Goal: Check status

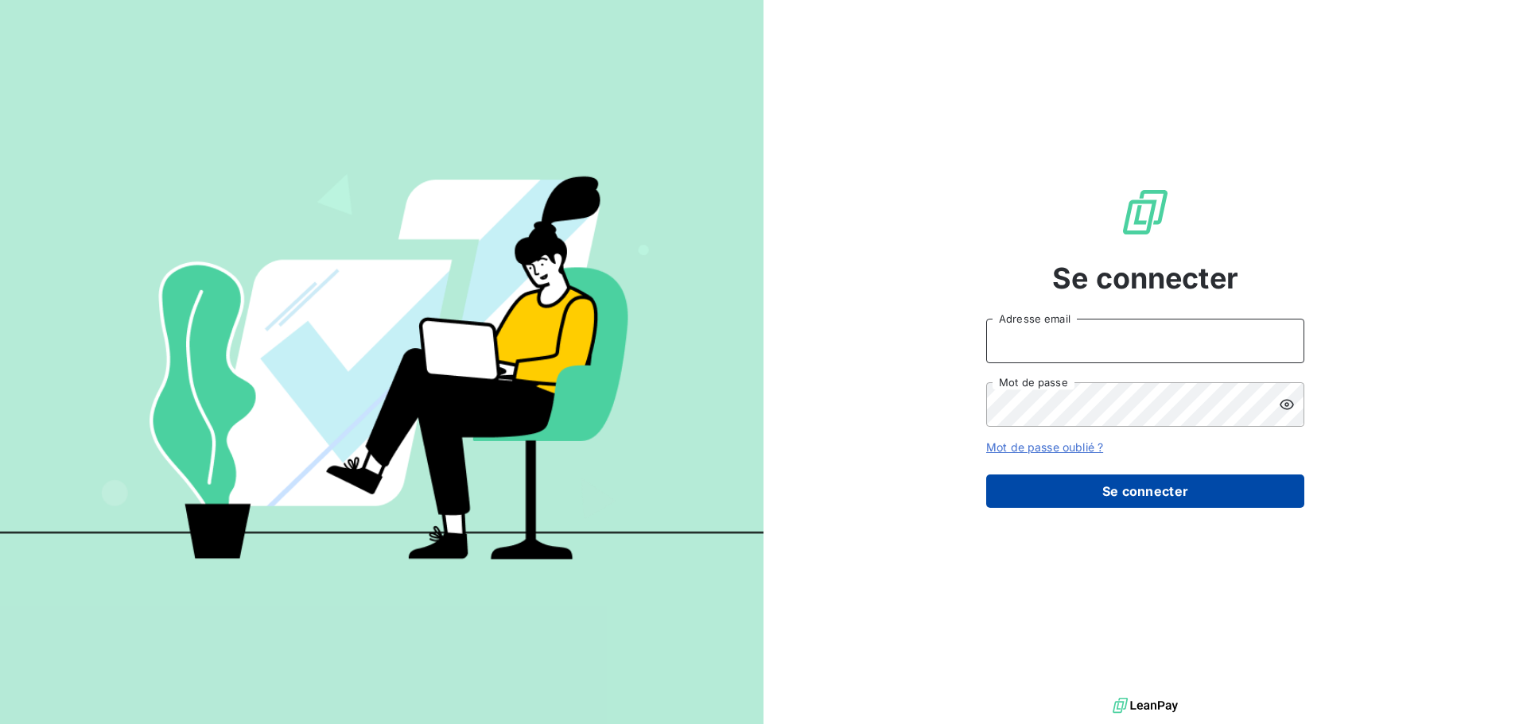
type input "[EMAIL_ADDRESS][DOMAIN_NAME]"
click at [1152, 495] on button "Se connecter" at bounding box center [1145, 491] width 318 height 33
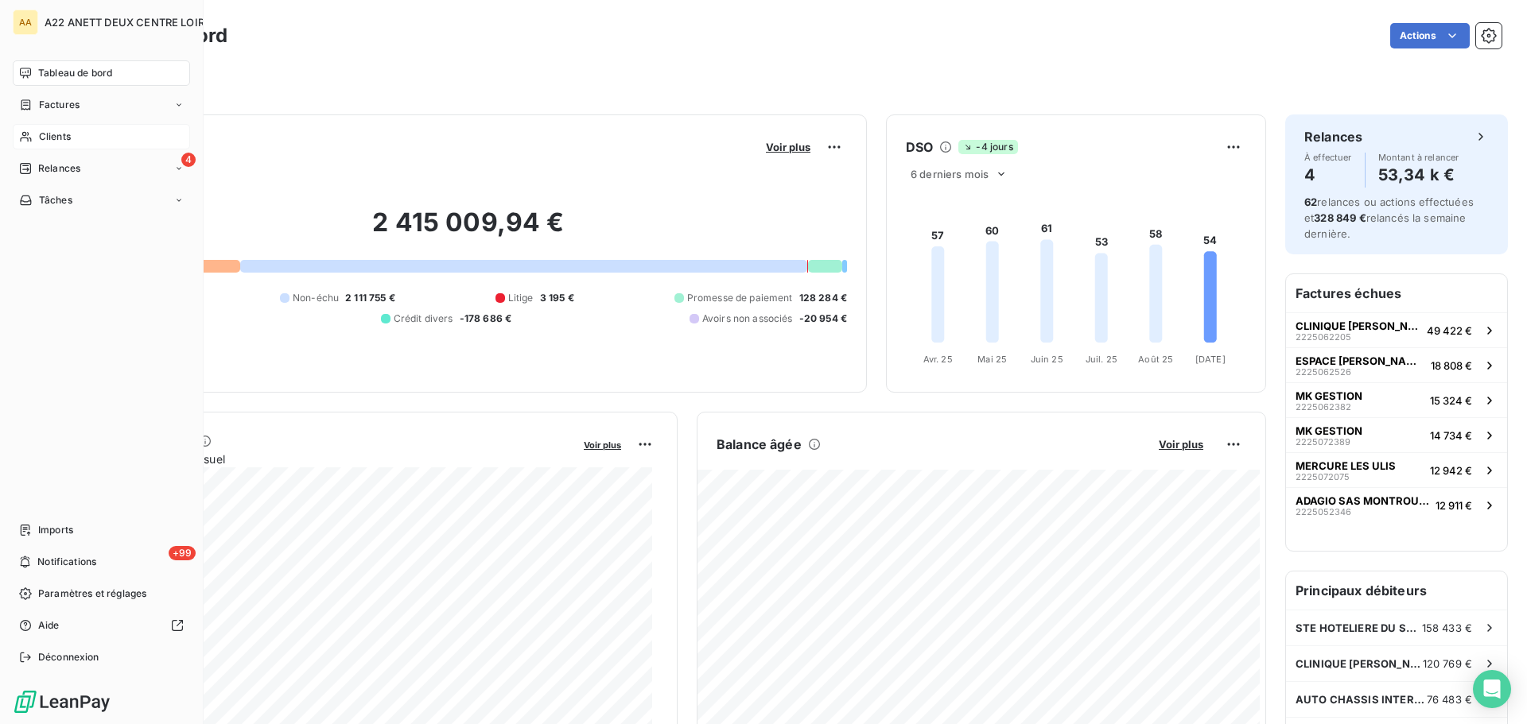
click at [27, 142] on icon at bounding box center [26, 136] width 14 height 13
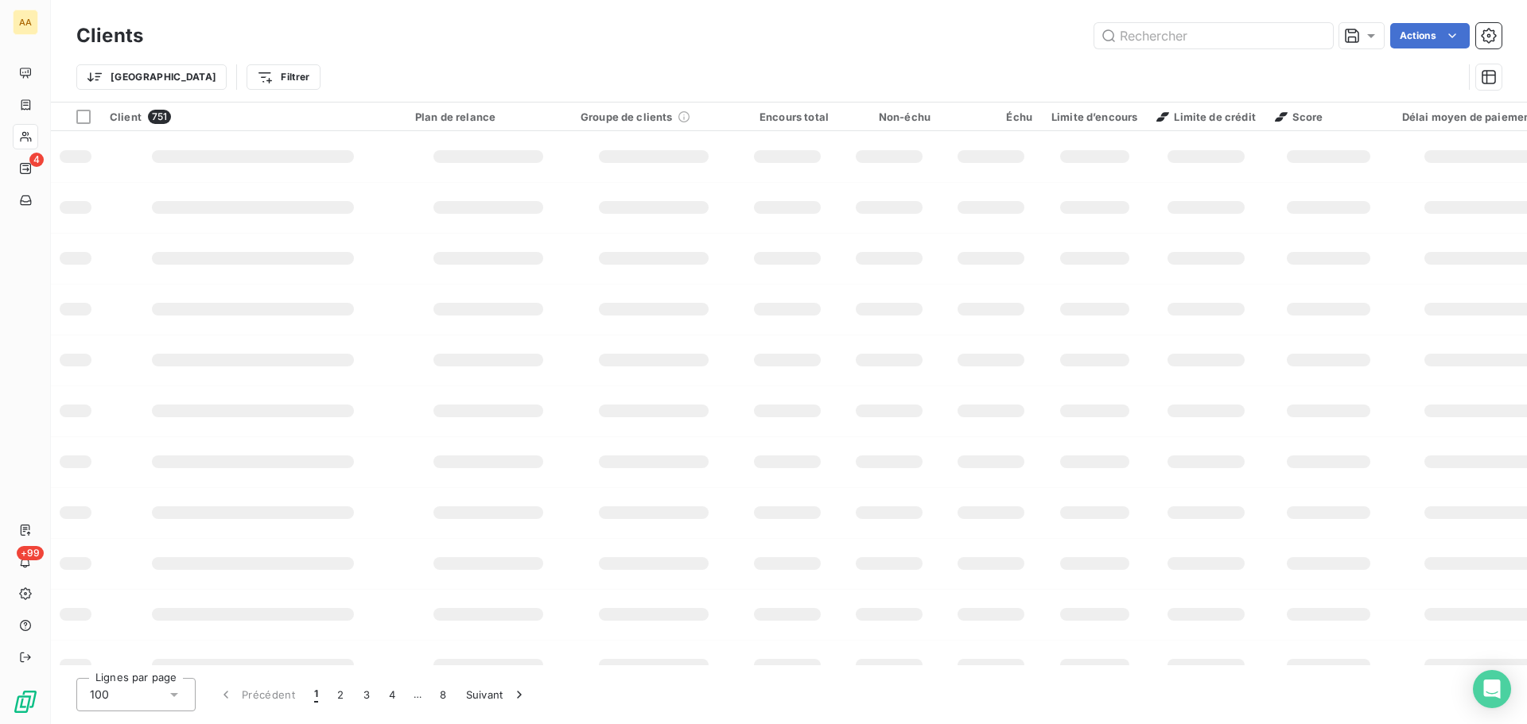
click at [19, 108] on icon at bounding box center [26, 105] width 14 height 13
click at [23, 129] on div at bounding box center [25, 136] width 25 height 25
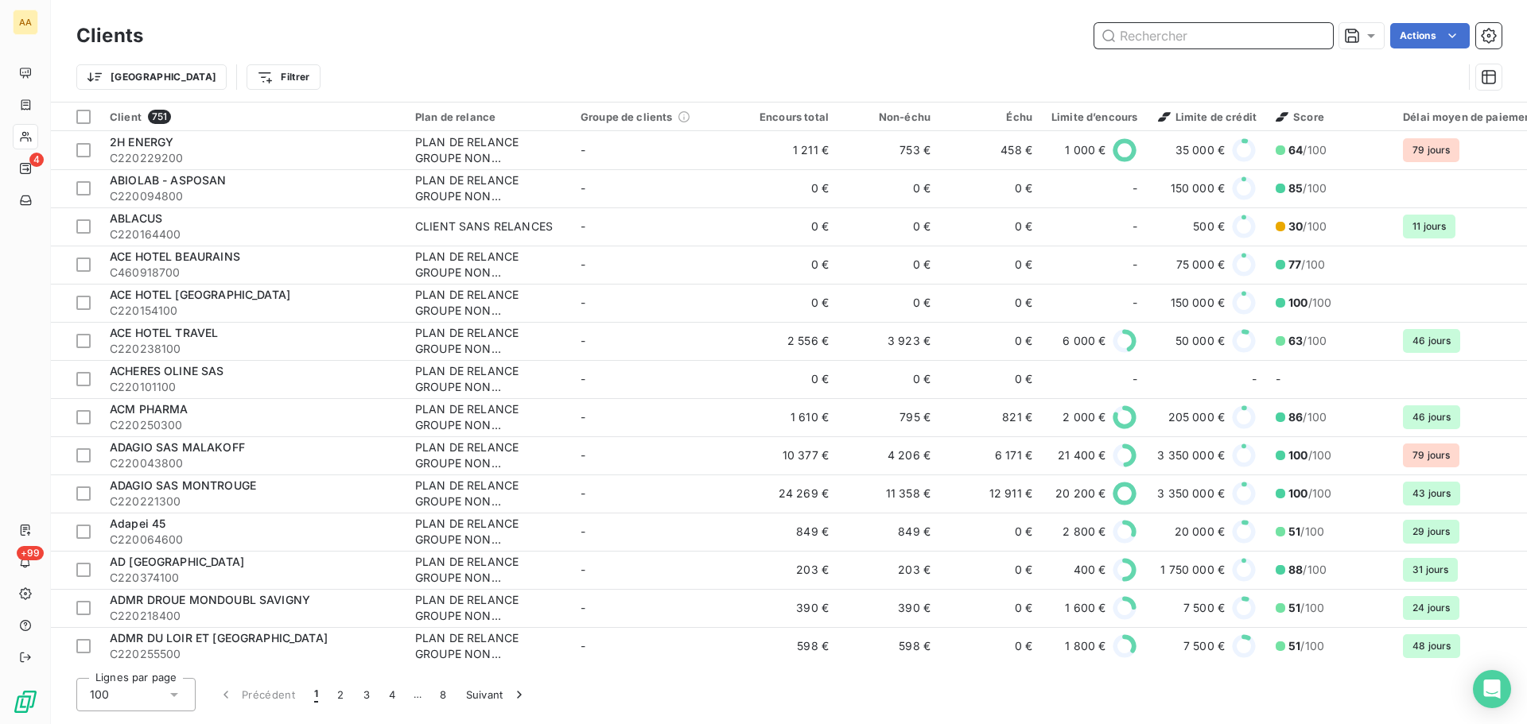
click at [1199, 47] on input "text" at bounding box center [1213, 35] width 239 height 25
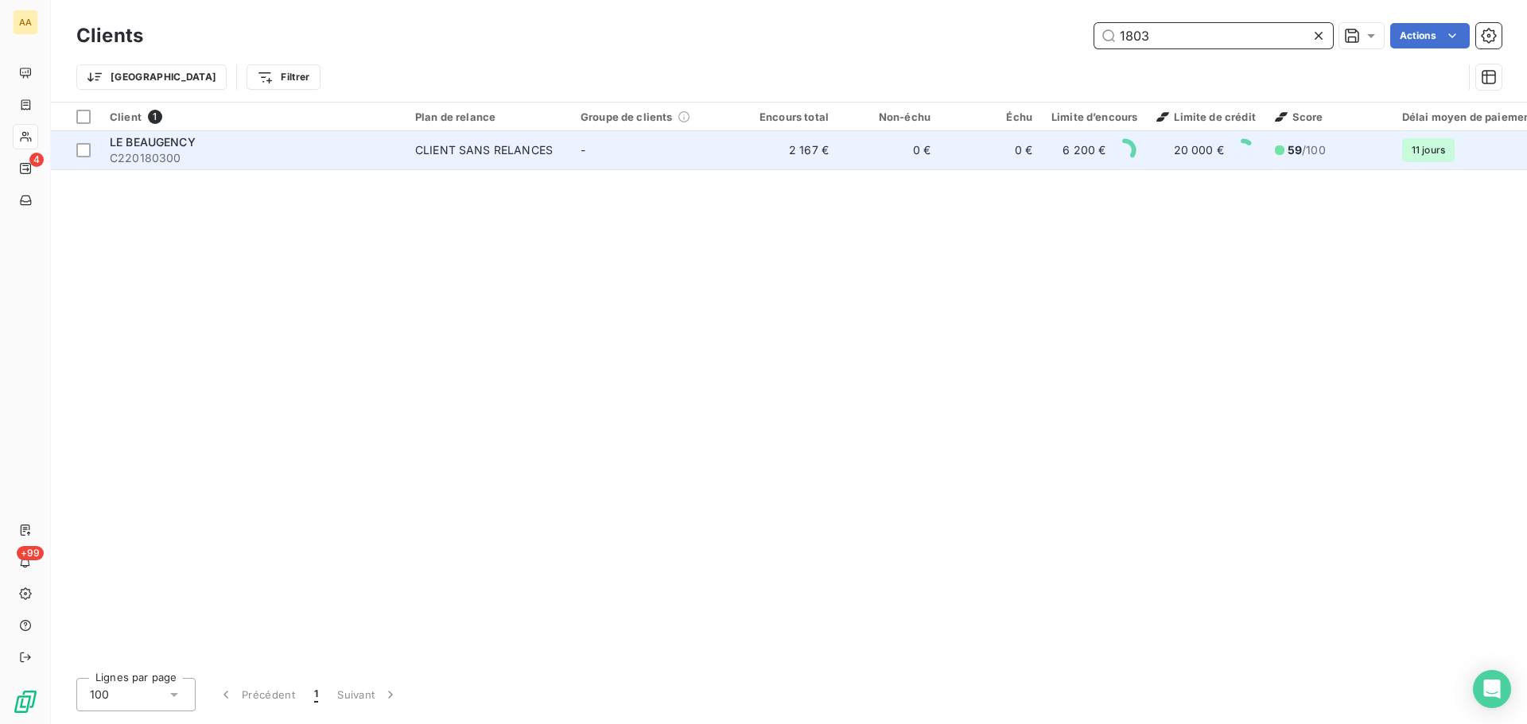
type input "1803"
click at [494, 145] on div "CLIENT SANS RELANCES" at bounding box center [484, 150] width 138 height 16
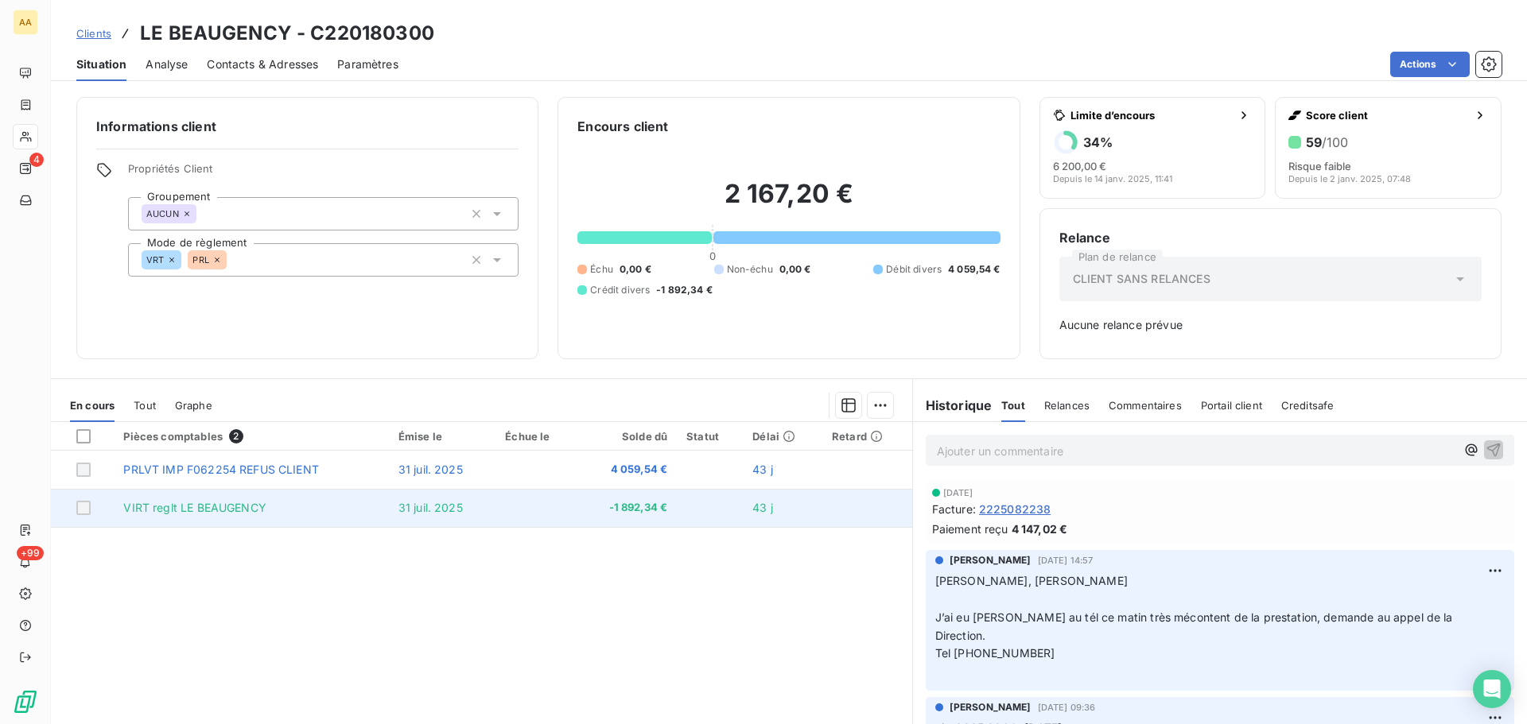
click at [435, 510] on span "31 juil. 2025" at bounding box center [430, 508] width 64 height 14
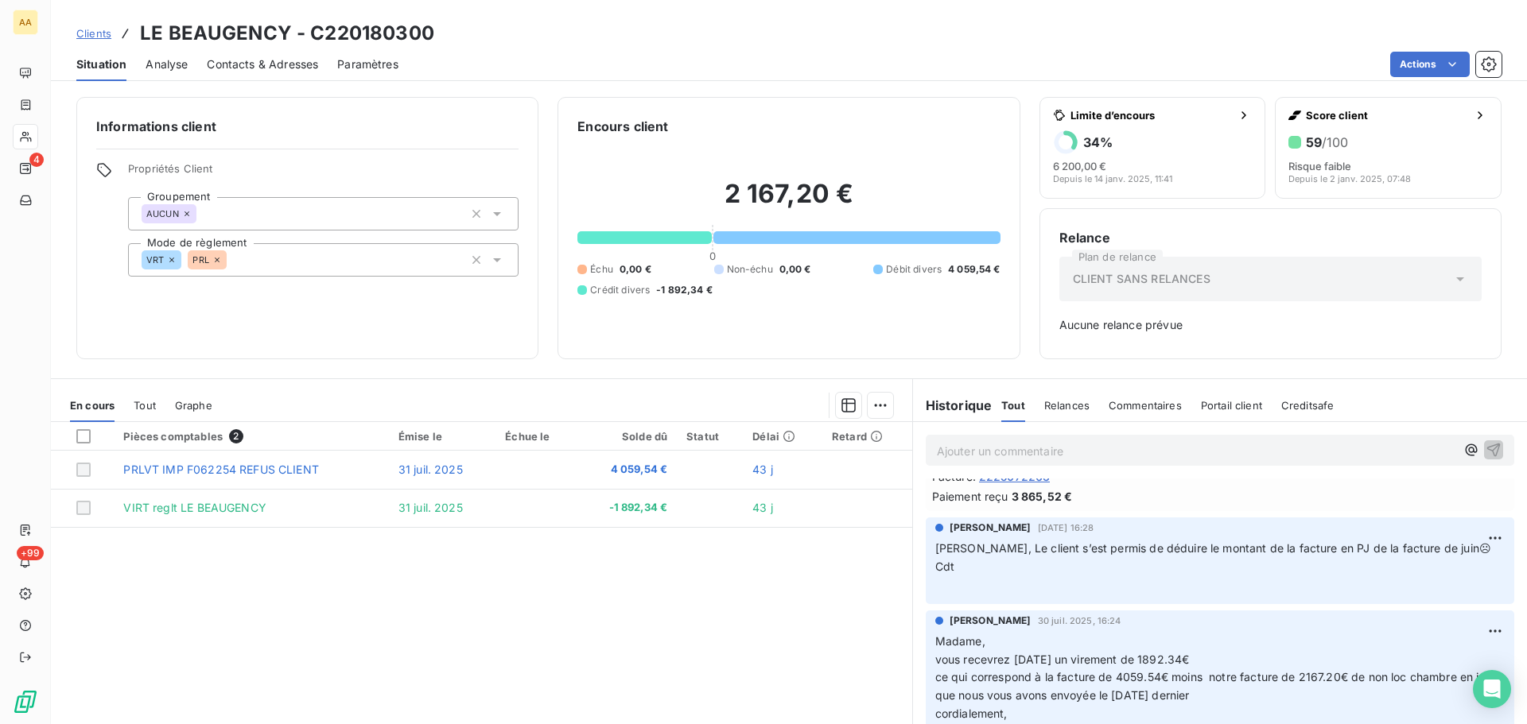
scroll to position [318, 0]
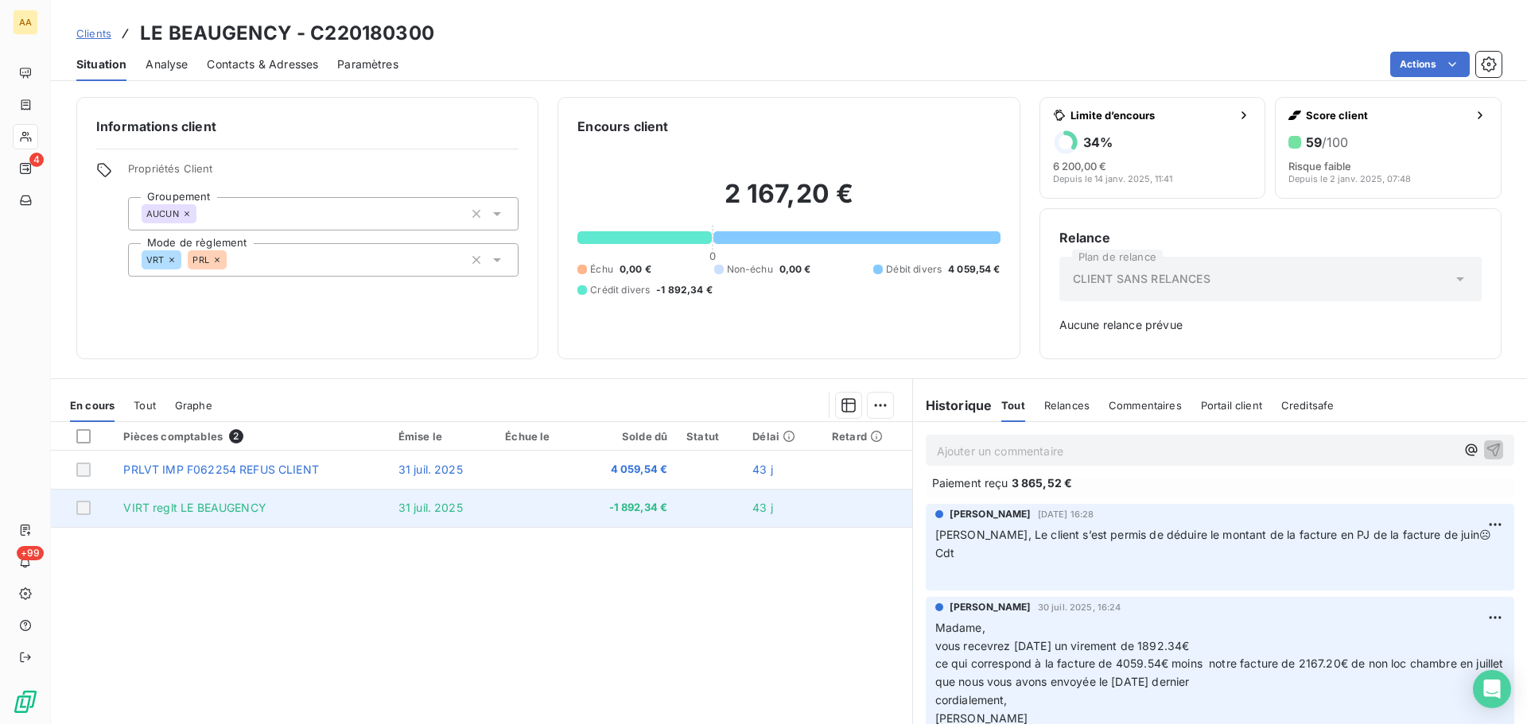
click at [408, 512] on span "31 juil. 2025" at bounding box center [430, 508] width 64 height 14
click at [618, 509] on span "-1 892,34 €" at bounding box center [627, 508] width 80 height 16
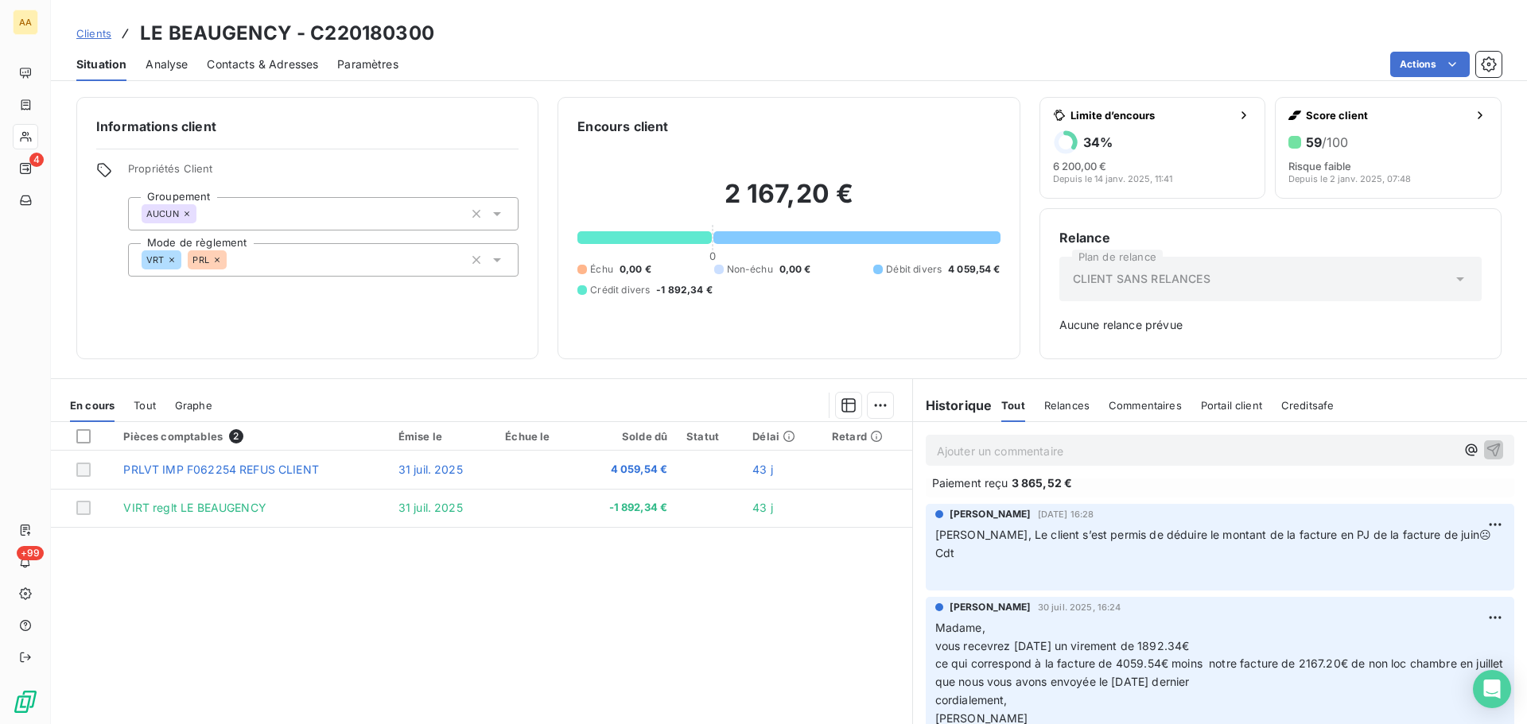
drag, startPoint x: 609, startPoint y: 619, endPoint x: 929, endPoint y: 208, distance: 521.3
click at [610, 619] on div "Pièces comptables 2 Émise le Échue le Solde dû Statut Délai Retard PRLVT IMP F0…" at bounding box center [481, 575] width 861 height 306
click at [332, 652] on div "Pièces comptables 2 Émise le Échue le Solde dû Statut Délai Retard PRLVT IMP F0…" at bounding box center [481, 575] width 861 height 306
